Goal: Navigation & Orientation: Find specific page/section

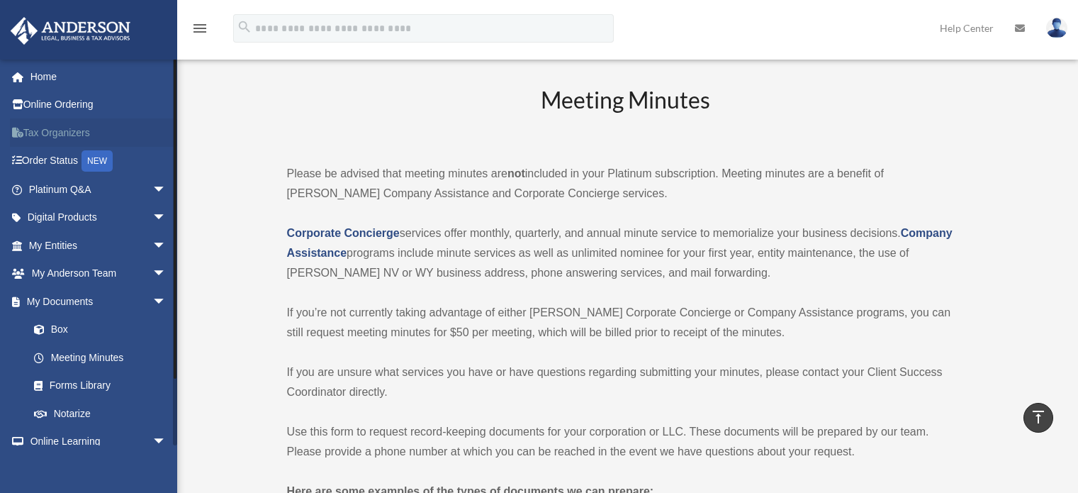
scroll to position [3357, 0]
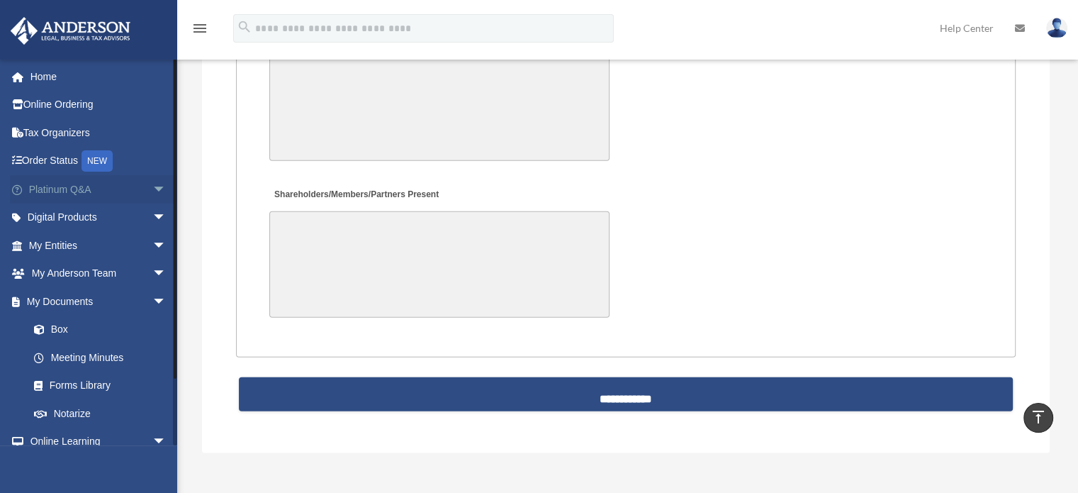
click at [152, 182] on span "arrow_drop_down" at bounding box center [166, 189] width 28 height 29
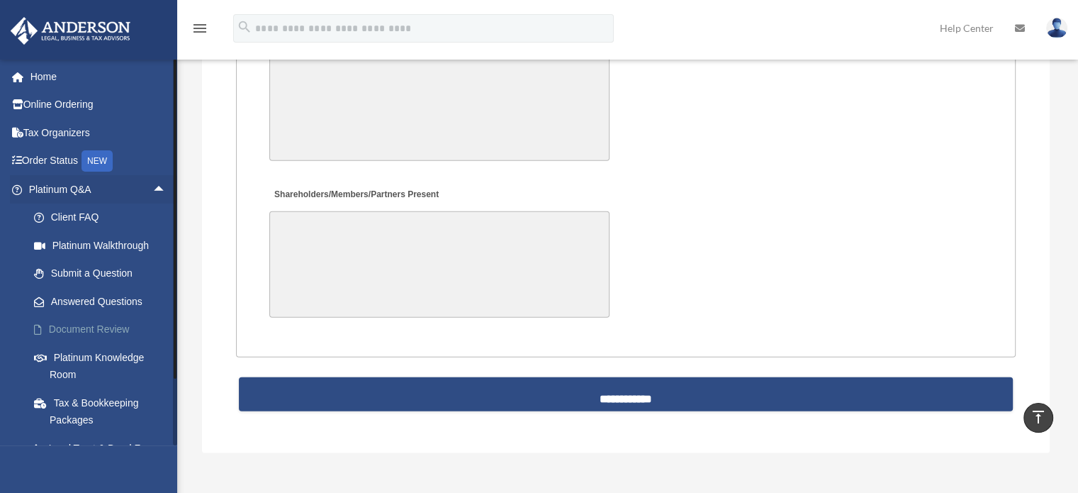
click at [111, 325] on link "Document Review" at bounding box center [104, 329] width 168 height 28
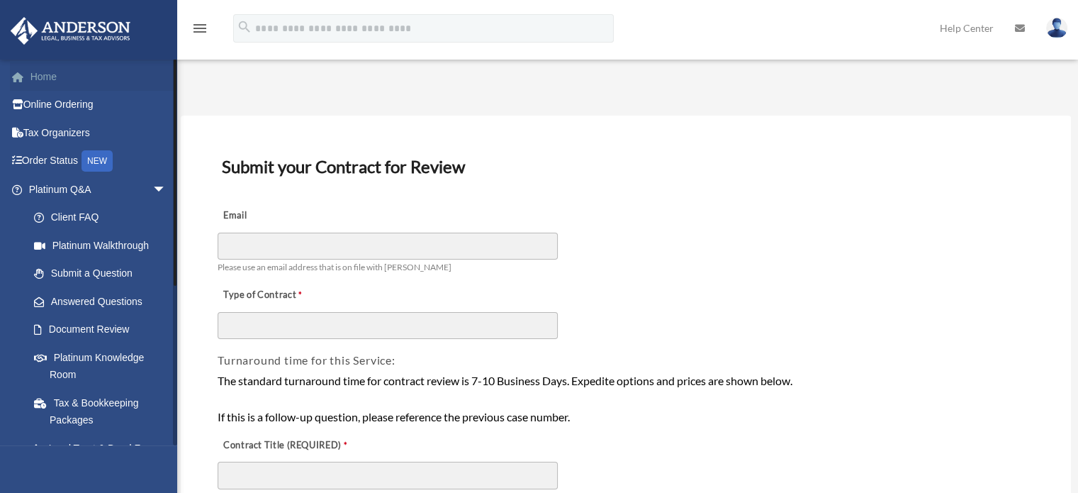
click at [65, 74] on link "Home" at bounding box center [99, 76] width 178 height 28
click at [43, 75] on link "Home" at bounding box center [99, 76] width 178 height 28
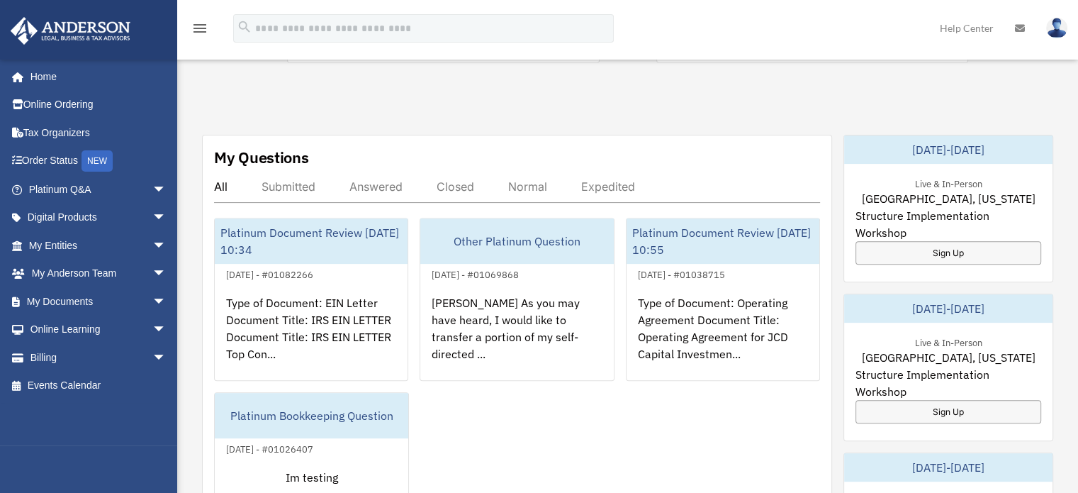
scroll to position [465, 0]
click at [453, 179] on div "Closed" at bounding box center [456, 186] width 38 height 14
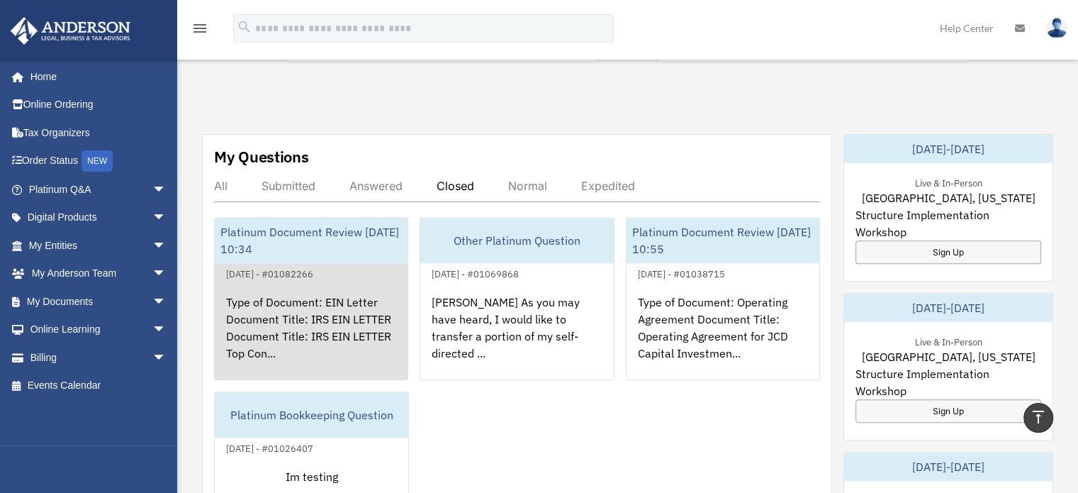
click at [335, 247] on link "Platinum Document Review [DATE] 10:34 August 19, 2025 - #01082266 Type of Docum…" at bounding box center [311, 298] width 194 height 163
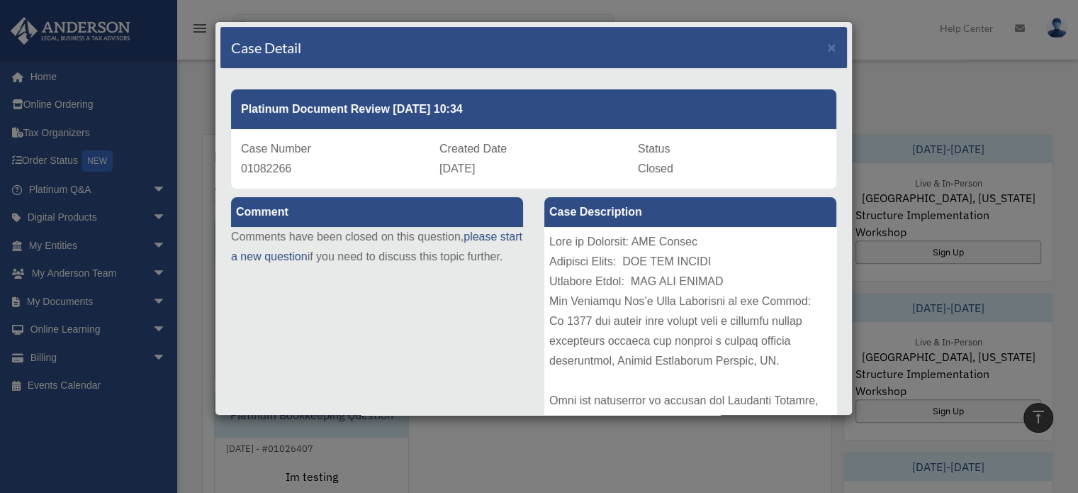
click at [536, 481] on div "Case Detail × Platinum Document Review [DATE] 10:34 Case Number 01082266 Create…" at bounding box center [539, 246] width 1078 height 493
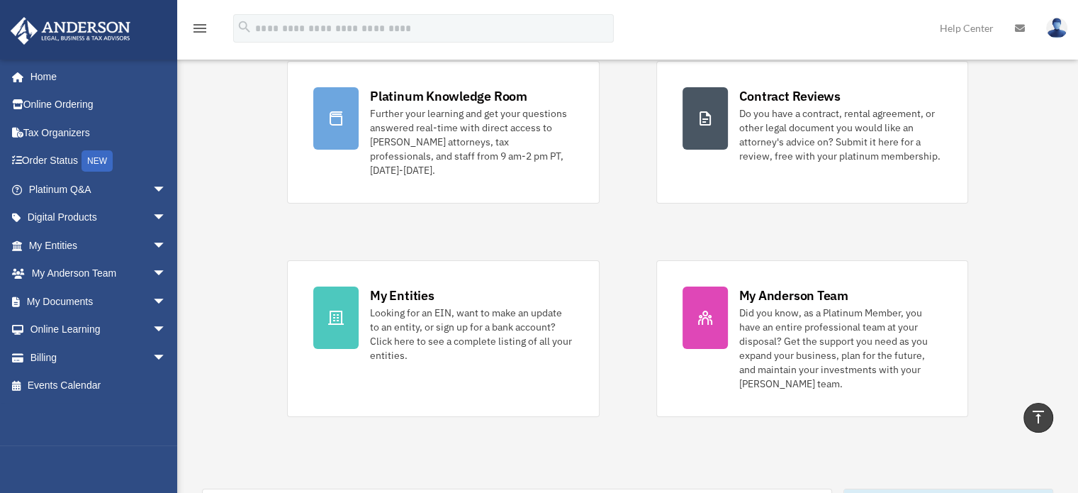
scroll to position [0, 0]
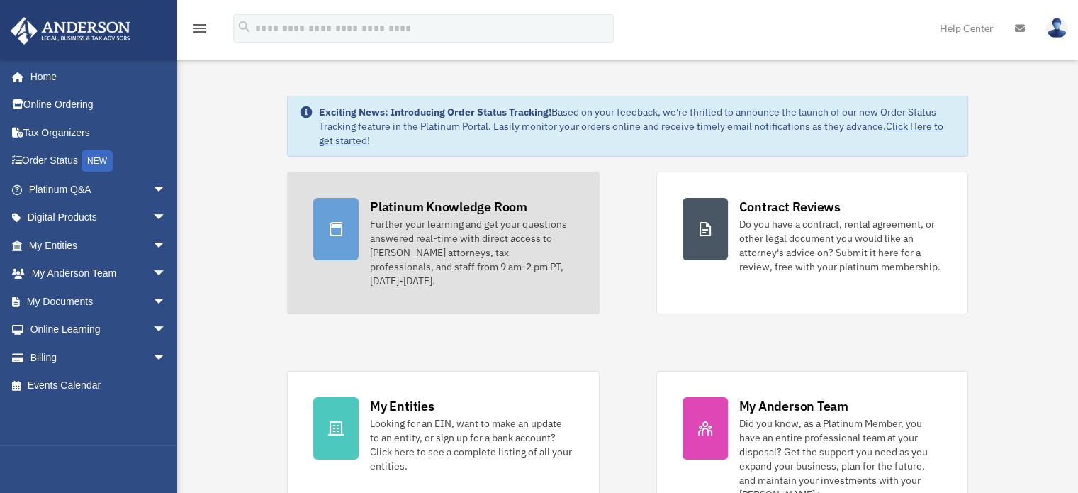
click at [465, 215] on div "Platinum Knowledge Room" at bounding box center [448, 207] width 157 height 18
click at [401, 206] on div "Platinum Knowledge Room" at bounding box center [448, 207] width 157 height 18
